Goal: Task Accomplishment & Management: Manage account settings

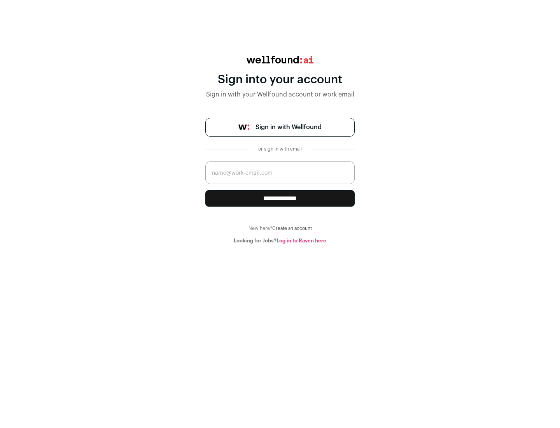
click at [288, 127] on span "Sign in with Wellfound" at bounding box center [288, 126] width 66 height 9
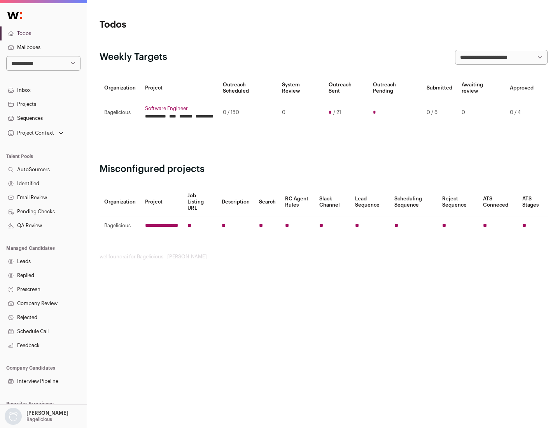
click at [43, 104] on link "Projects" at bounding box center [43, 104] width 87 height 14
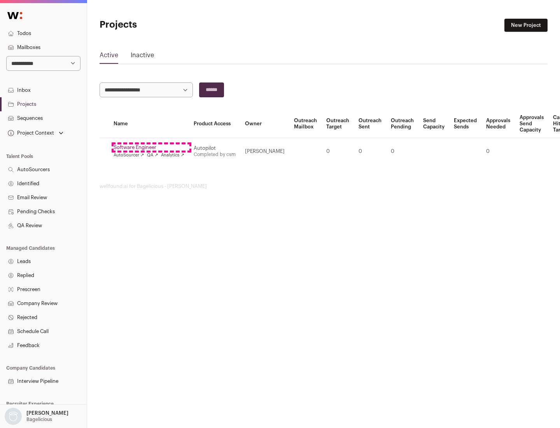
click at [151, 147] on link "Software Engineer" at bounding box center [149, 147] width 71 height 6
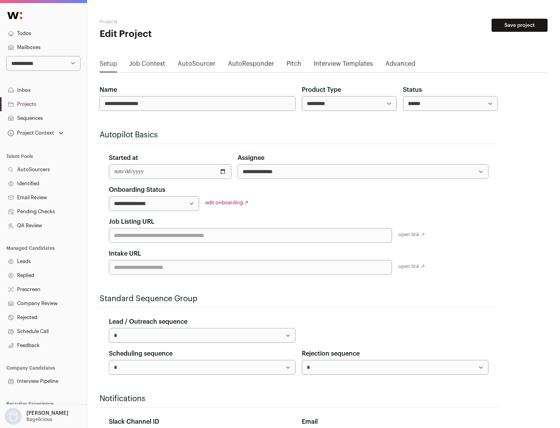
click at [519, 25] on button "Save project" at bounding box center [519, 25] width 56 height 13
